Goal: Transaction & Acquisition: Purchase product/service

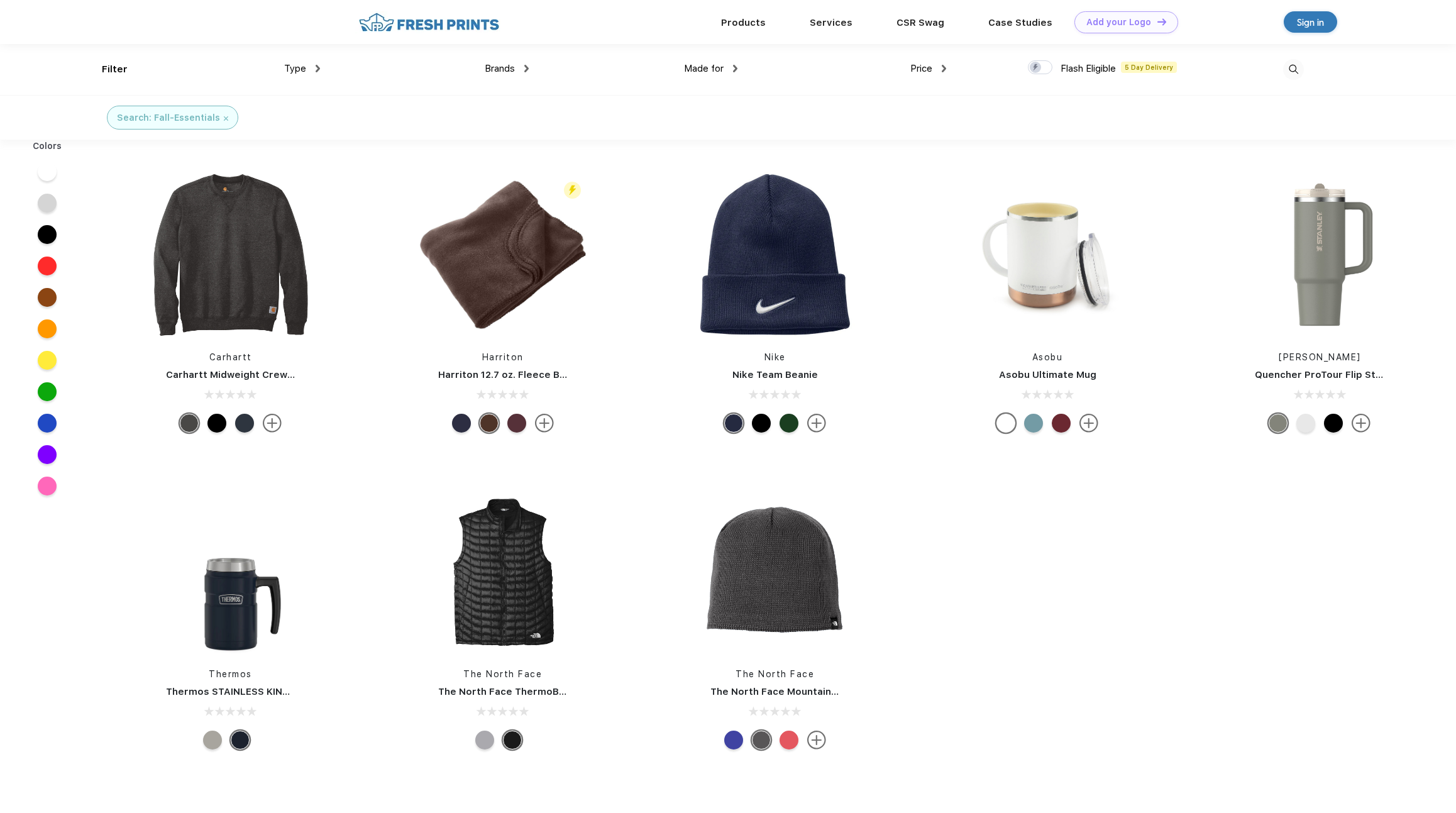
scroll to position [1, 0]
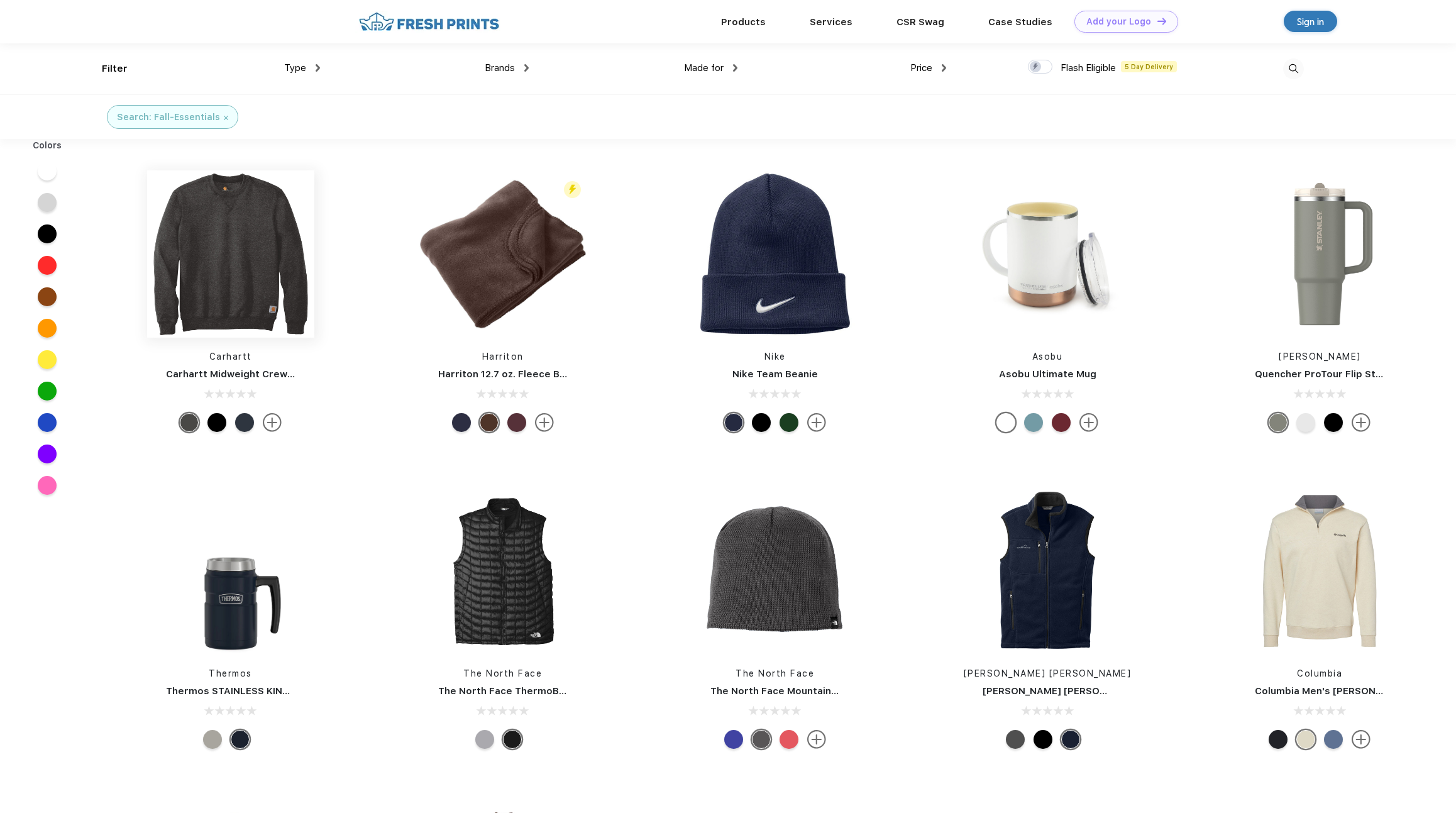
drag, startPoint x: 223, startPoint y: 267, endPoint x: 259, endPoint y: 265, distance: 36.1
click at [259, 265] on img at bounding box center [231, 254] width 168 height 168
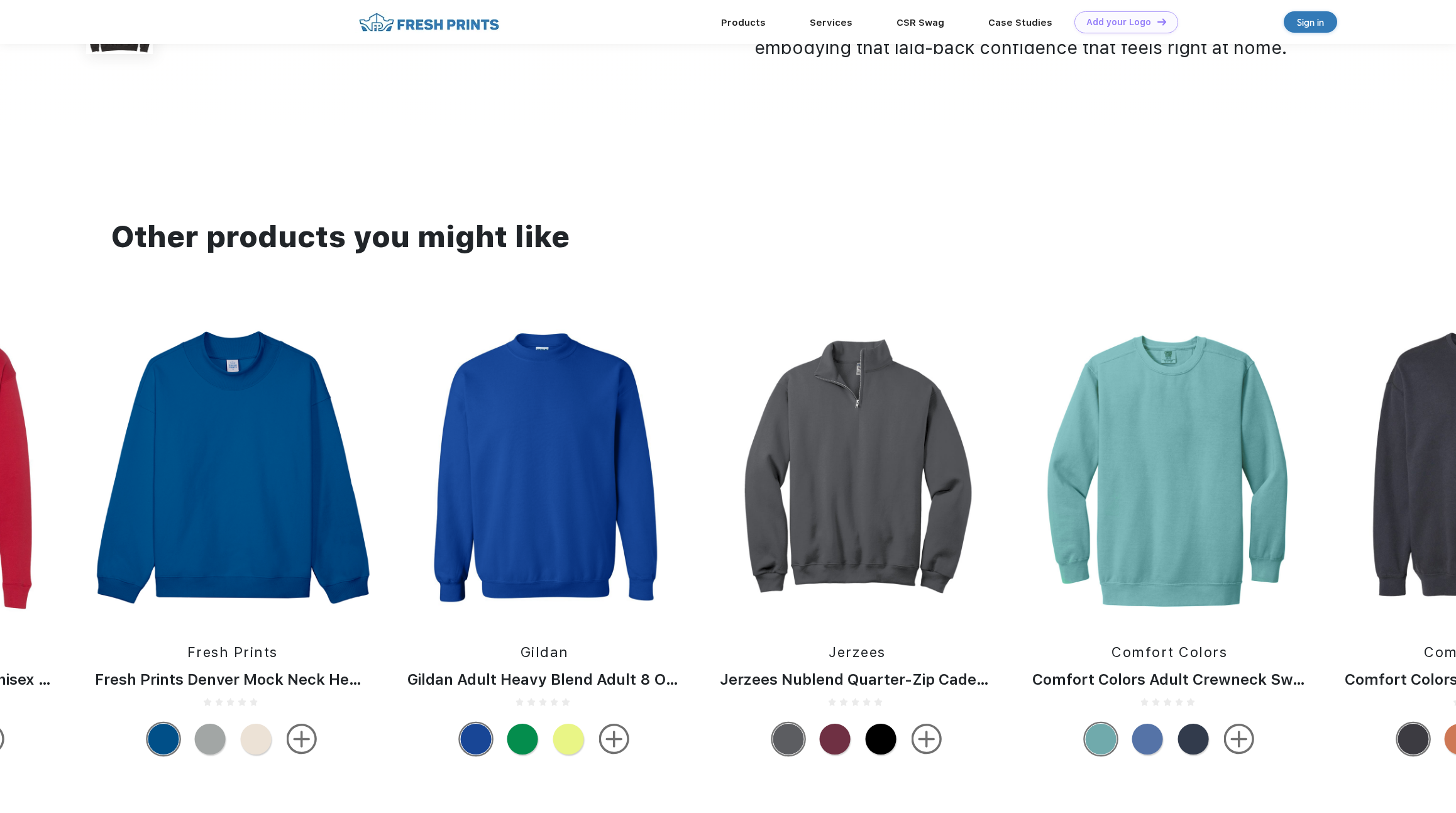
scroll to position [1371, 0]
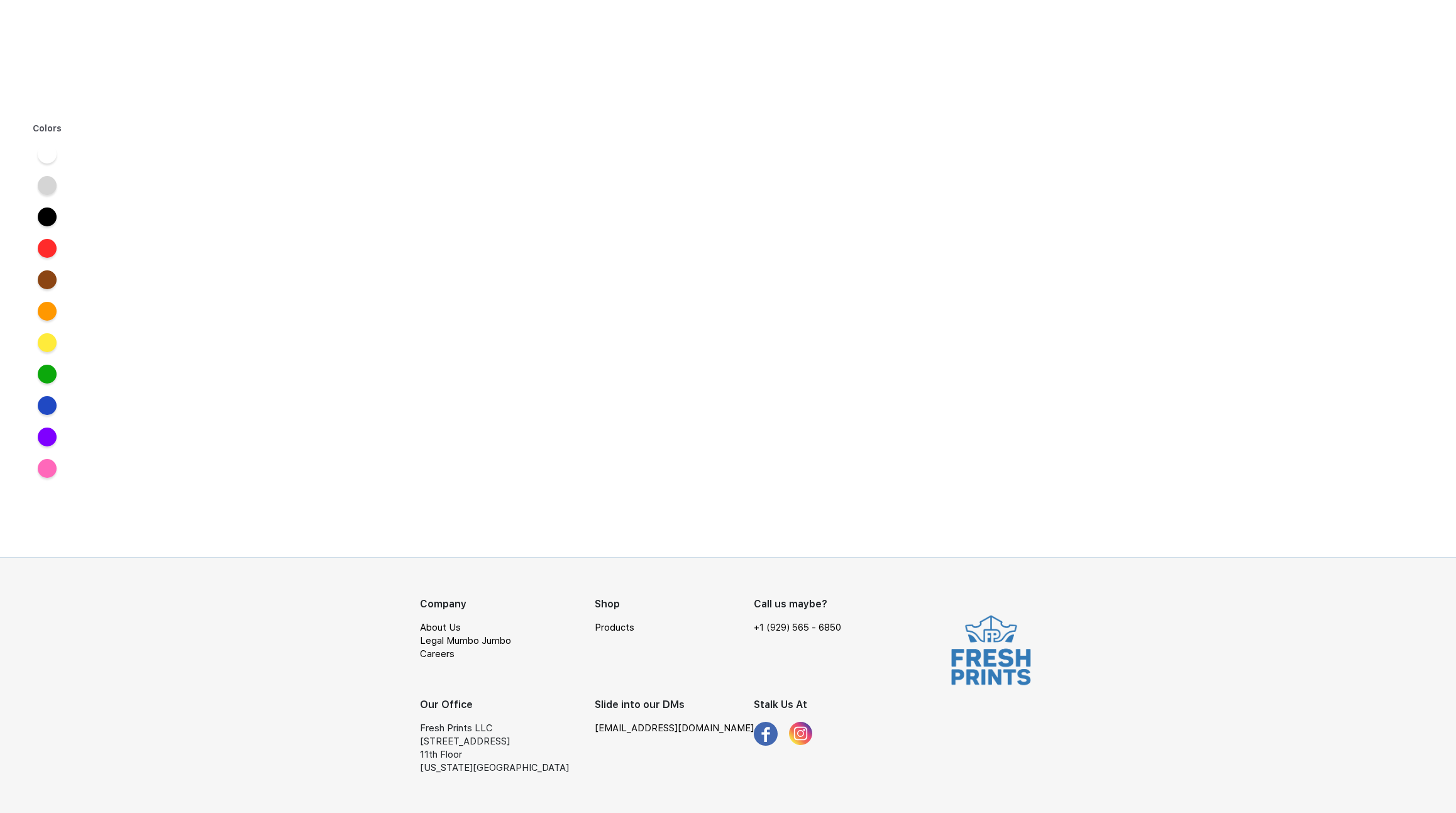
scroll to position [1, 0]
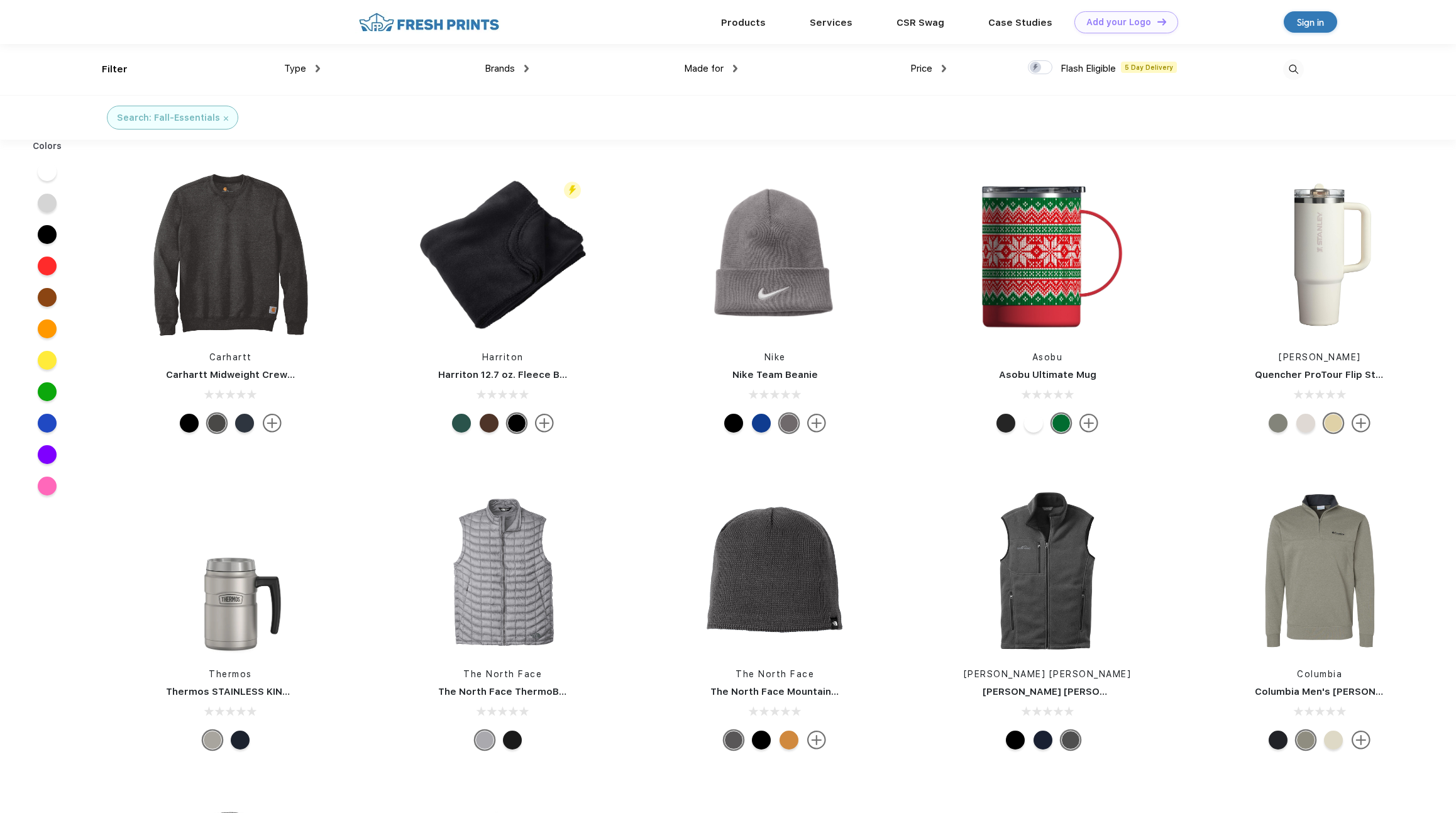
click at [463, 25] on img at bounding box center [429, 22] width 148 height 22
